Goal: Information Seeking & Learning: Compare options

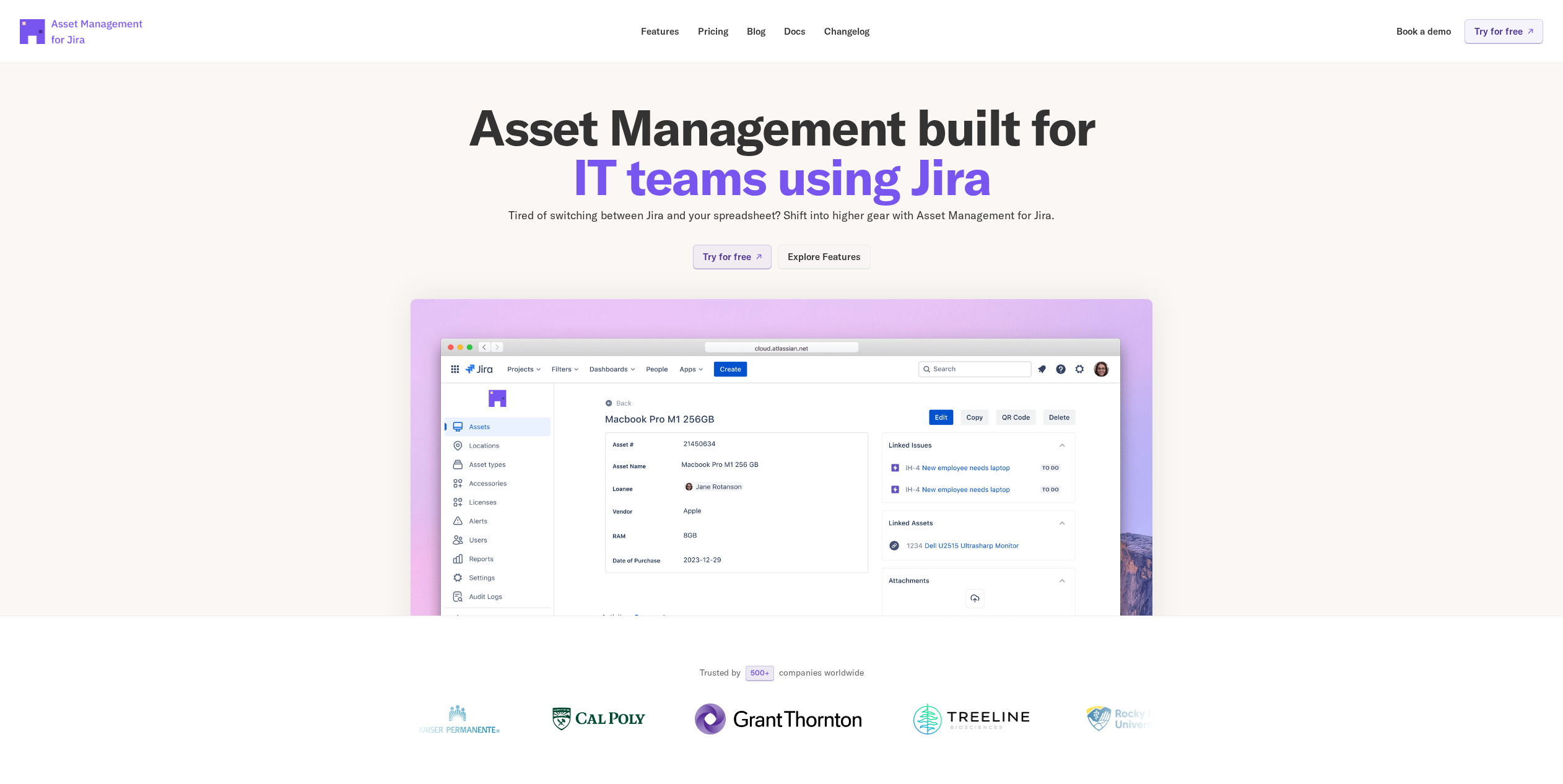
click at [806, 256] on p "Explore Features" at bounding box center [823, 256] width 73 height 9
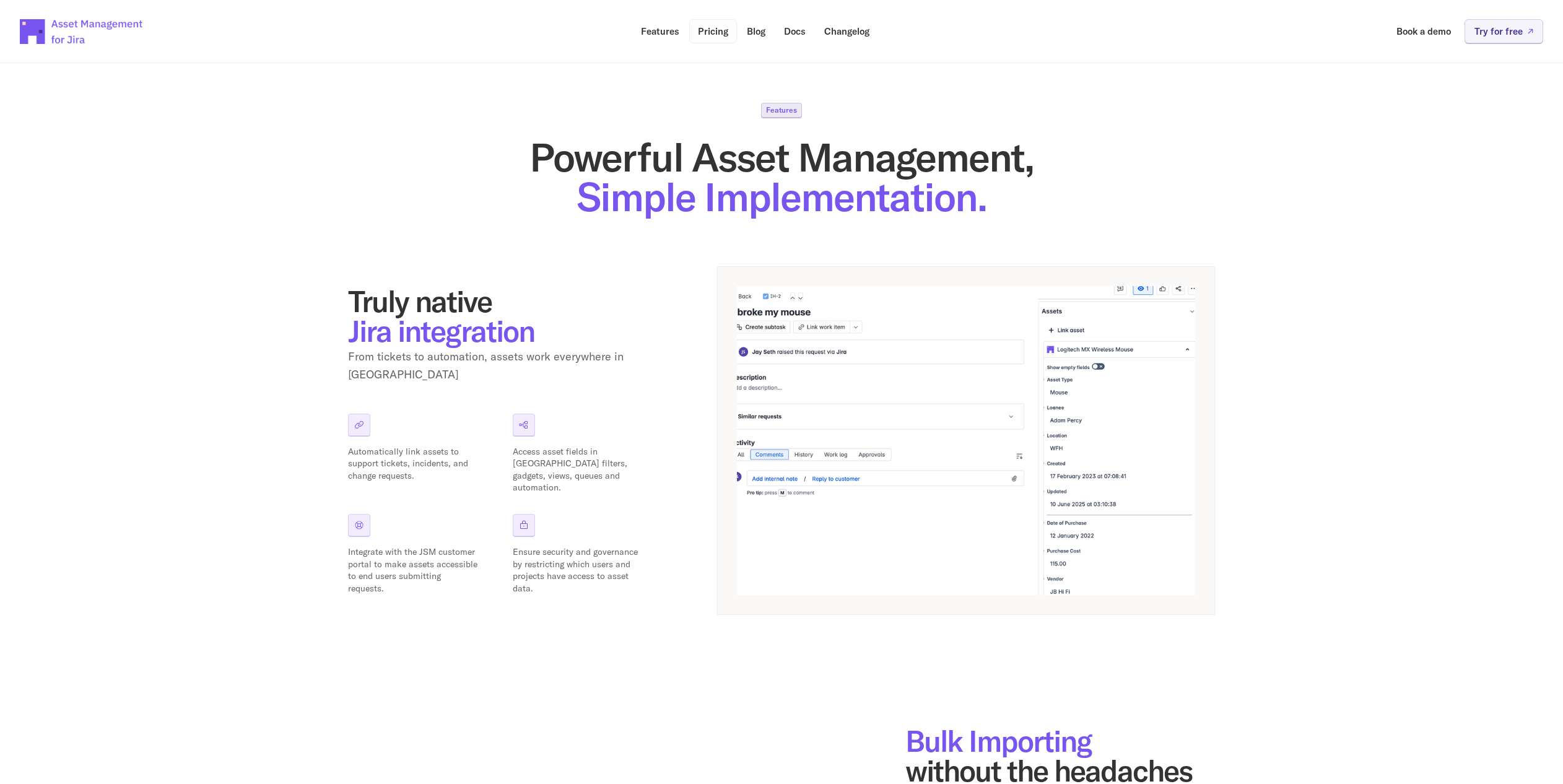
click at [715, 29] on p "Pricing" at bounding box center [713, 31] width 30 height 9
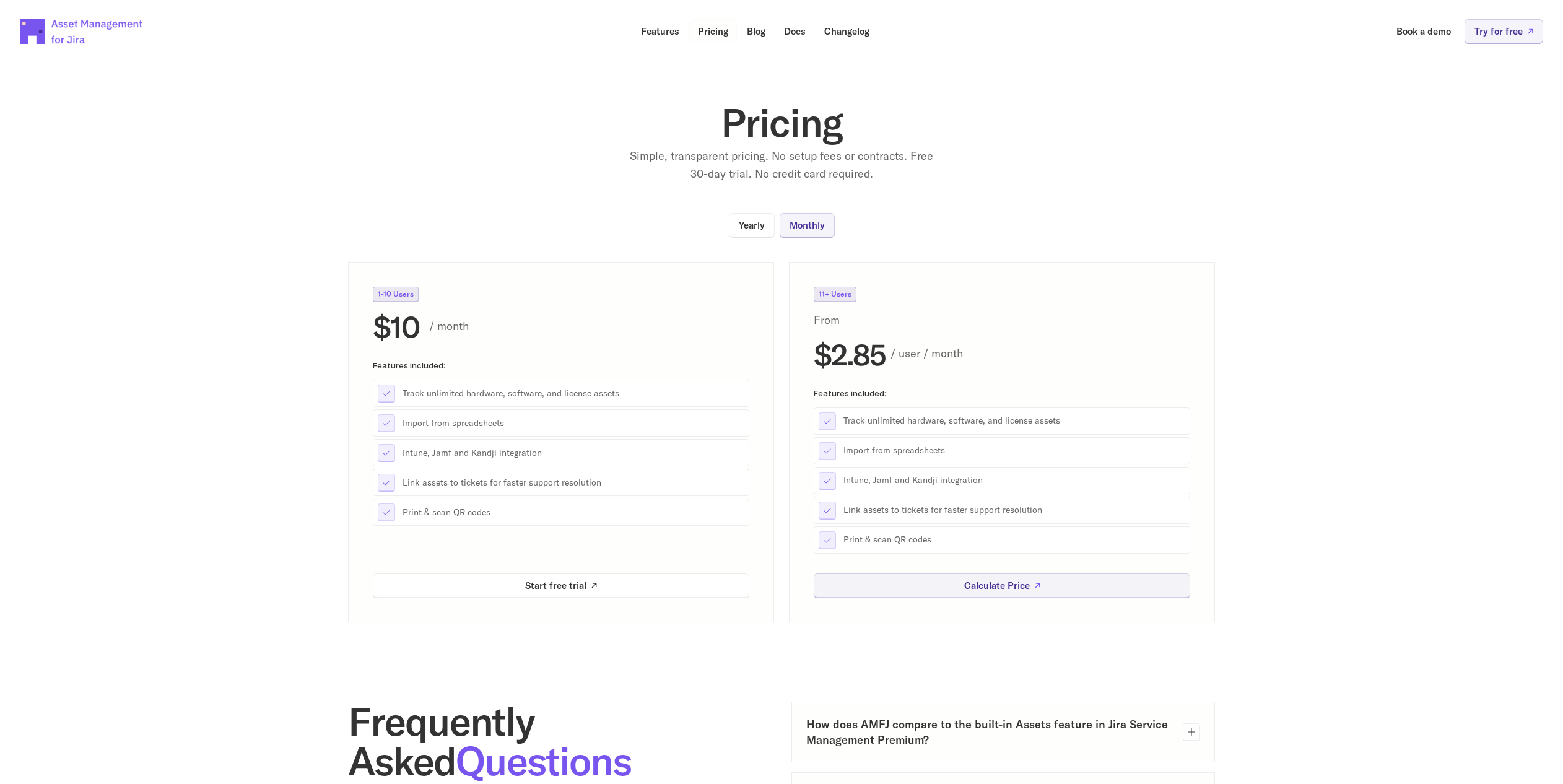
click at [719, 30] on p "Pricing" at bounding box center [713, 31] width 30 height 9
click at [668, 30] on p "Features" at bounding box center [660, 31] width 39 height 9
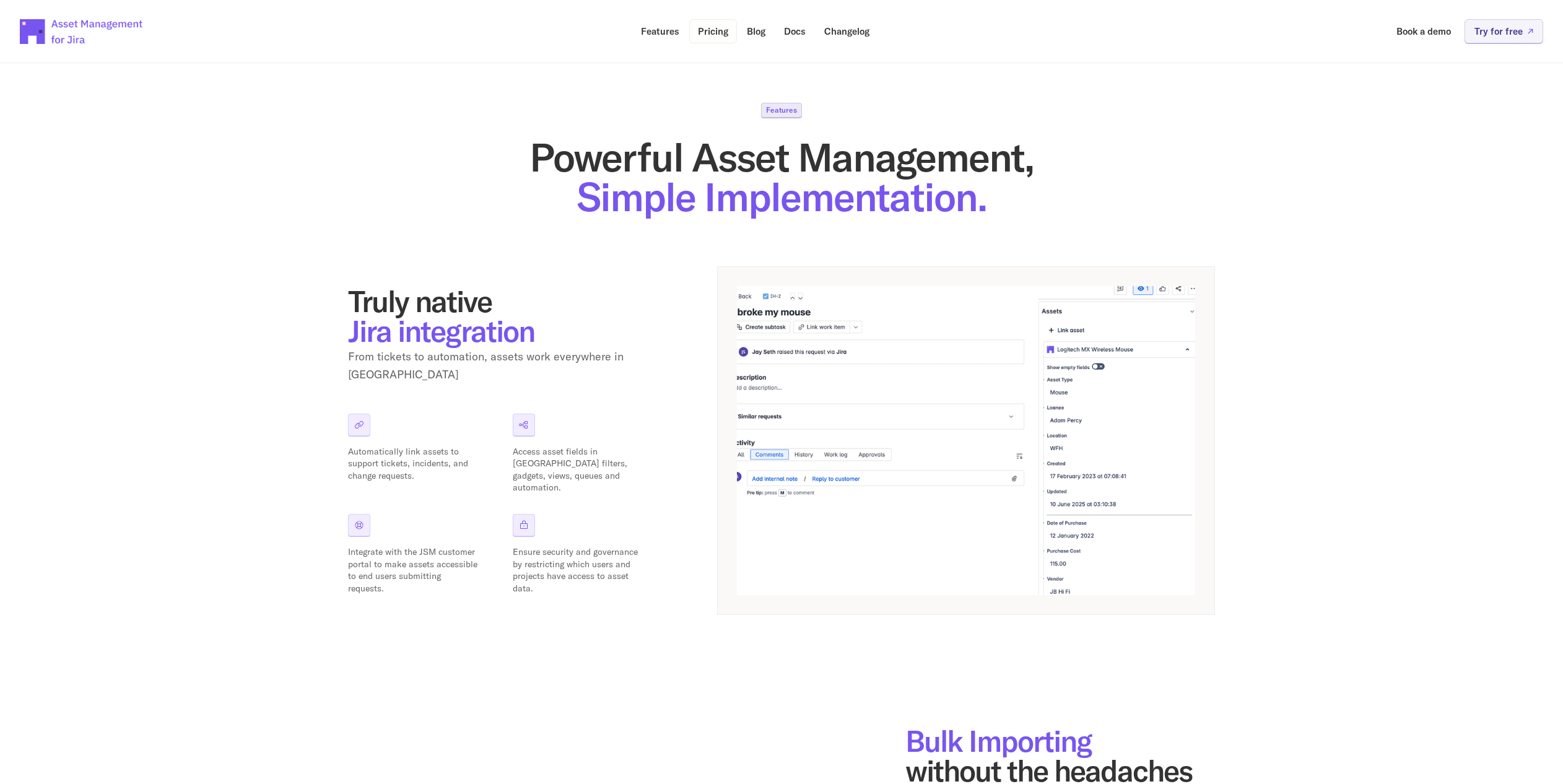
click at [712, 32] on p "Pricing" at bounding box center [713, 31] width 30 height 9
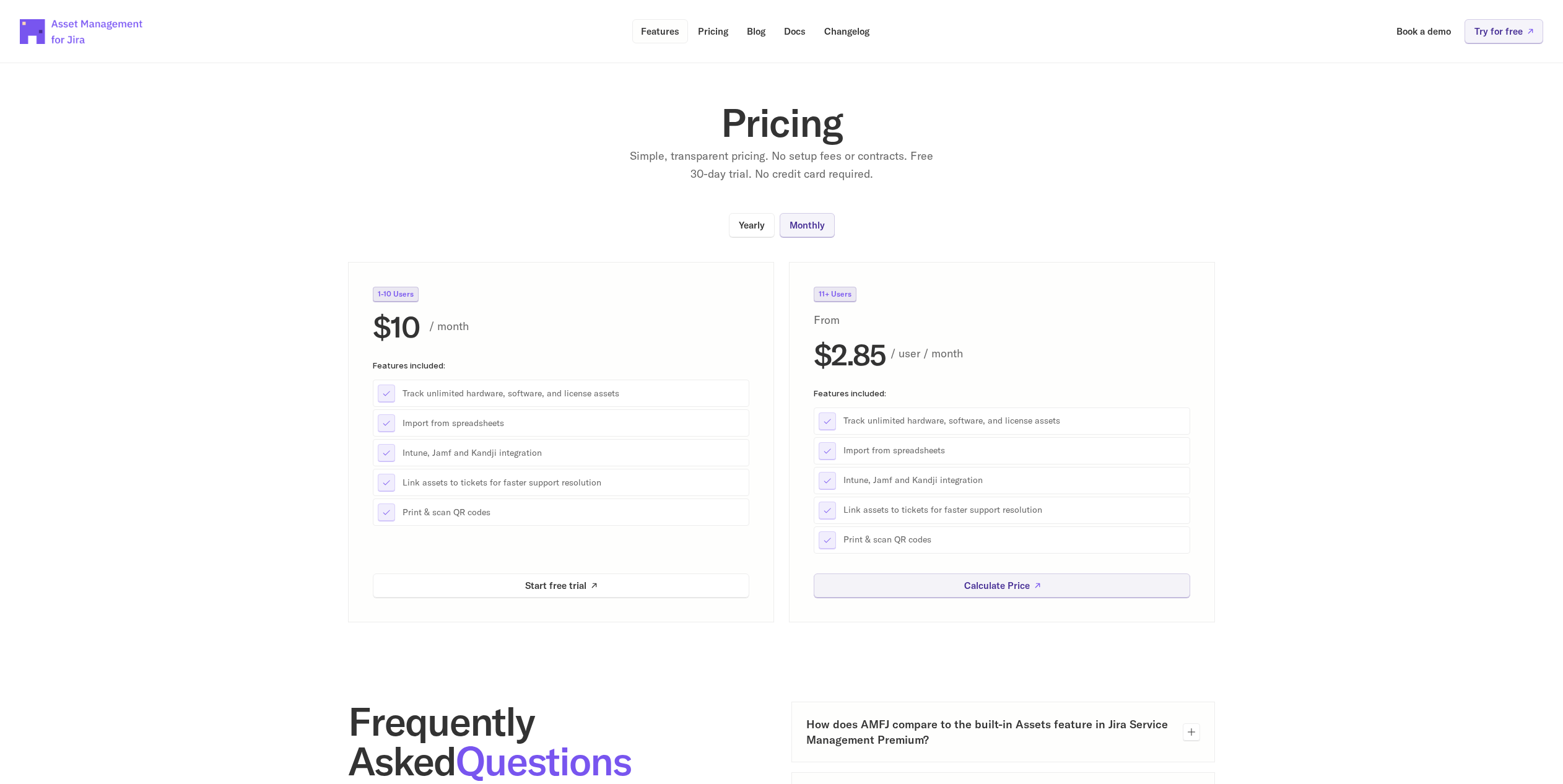
click at [675, 29] on p "Features" at bounding box center [660, 31] width 39 height 9
